Goal: Task Accomplishment & Management: Complete application form

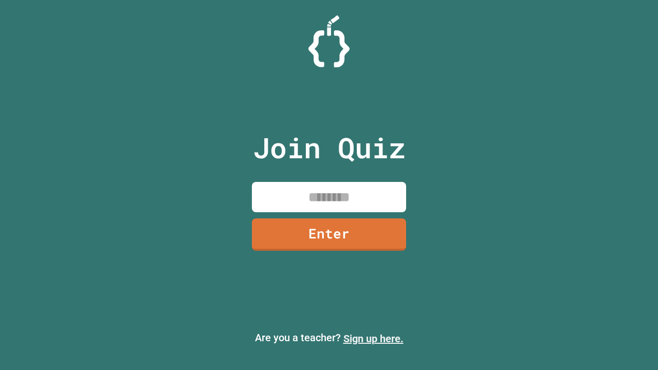
click at [373, 339] on link "Sign up here." at bounding box center [374, 339] width 60 height 12
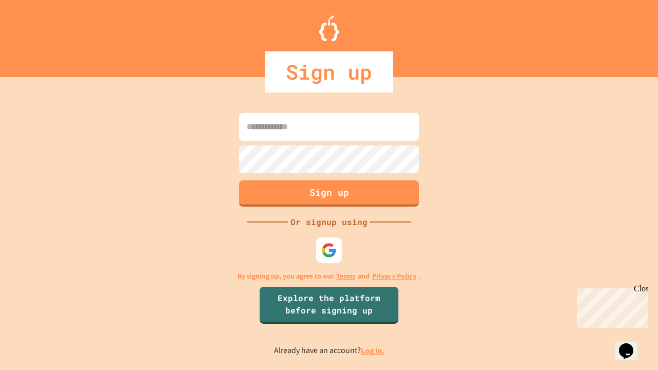
click at [373, 351] on link "Log in." at bounding box center [373, 351] width 24 height 11
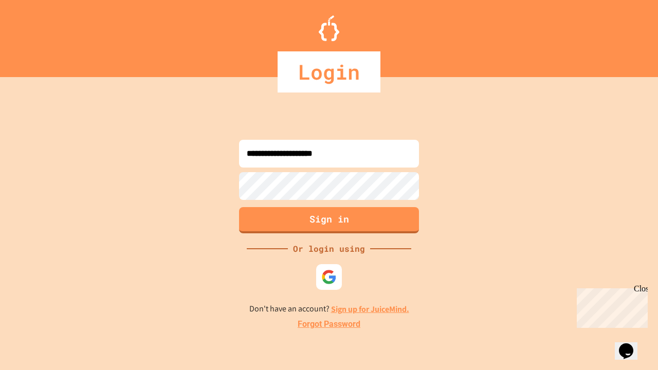
type input "**********"
